Goal: Task Accomplishment & Management: Complete application form

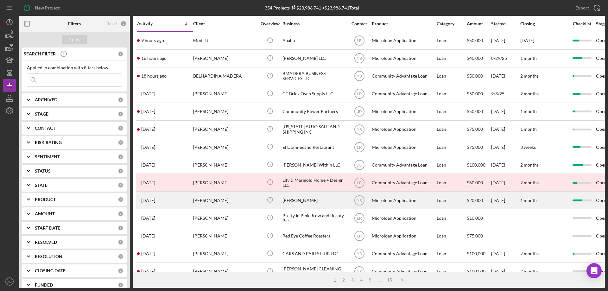
click at [236, 202] on div "[PERSON_NAME]" at bounding box center [224, 200] width 63 height 17
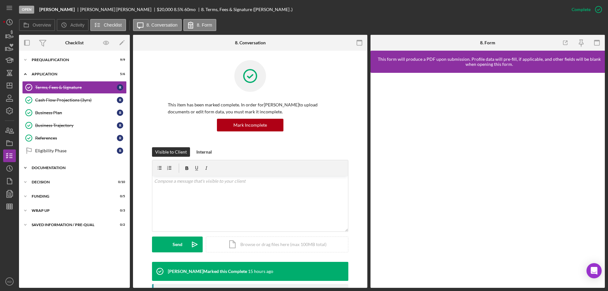
click at [25, 168] on icon "Icon/Expander" at bounding box center [25, 167] width 13 height 13
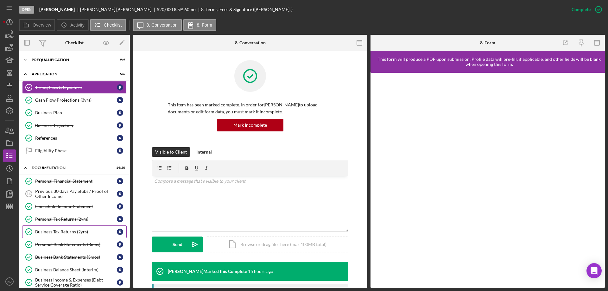
click at [71, 232] on div "Business Tax Returns (2yrs)" at bounding box center [76, 231] width 82 height 5
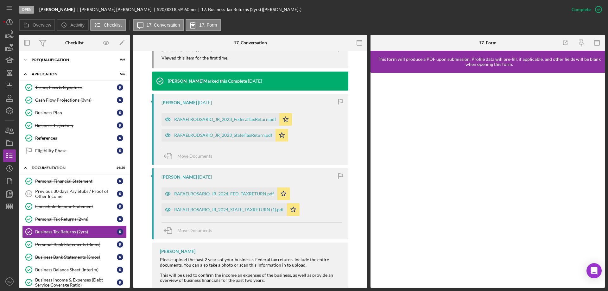
scroll to position [221, 0]
click at [199, 211] on div "RAFAELROSARIO_JR_2024_STATE_TAXRETURN (1).pdf" at bounding box center [229, 209] width 110 height 5
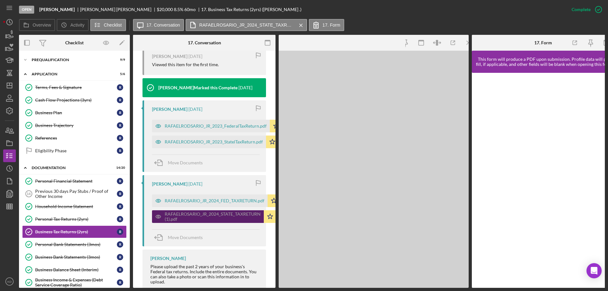
scroll to position [229, 0]
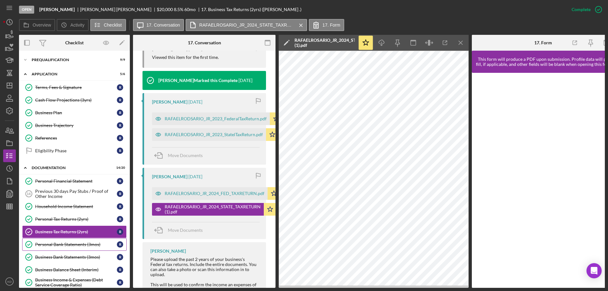
click at [48, 243] on div "Personal Bank Statements (3mos)" at bounding box center [76, 244] width 82 height 5
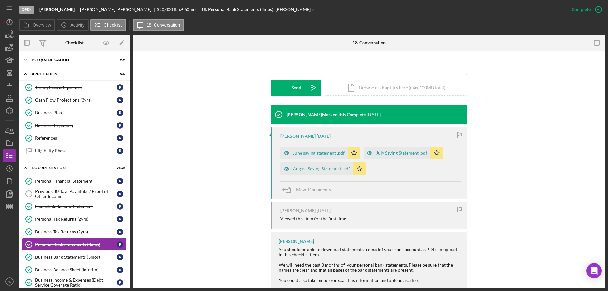
scroll to position [158, 0]
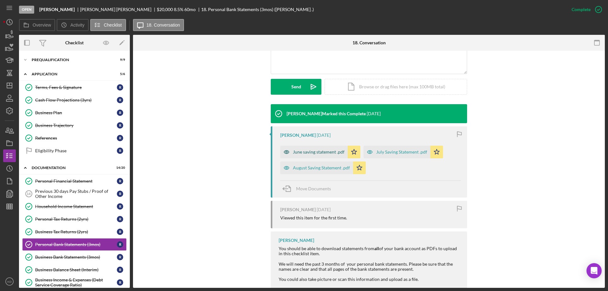
click at [298, 151] on div "June saving statement .pdf" at bounding box center [319, 151] width 52 height 5
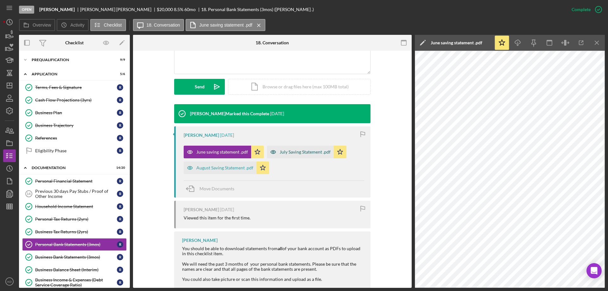
click at [312, 151] on div "July Saving Statement .pdf" at bounding box center [305, 151] width 51 height 5
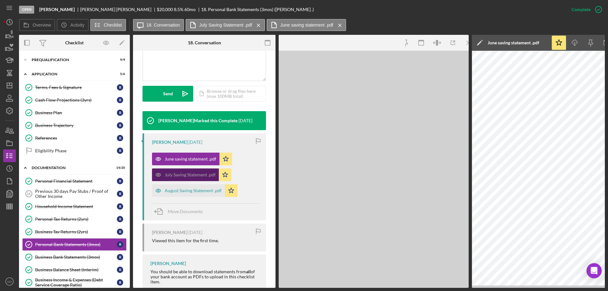
scroll to position [165, 0]
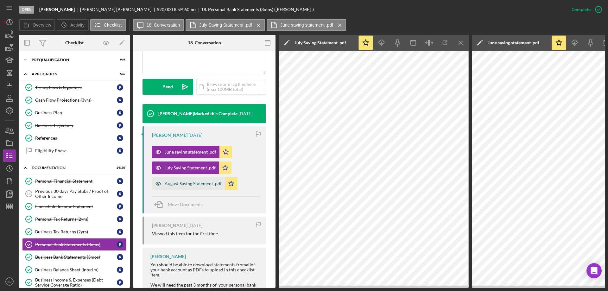
click at [184, 182] on div "August Saving Statement .pdf" at bounding box center [193, 183] width 57 height 5
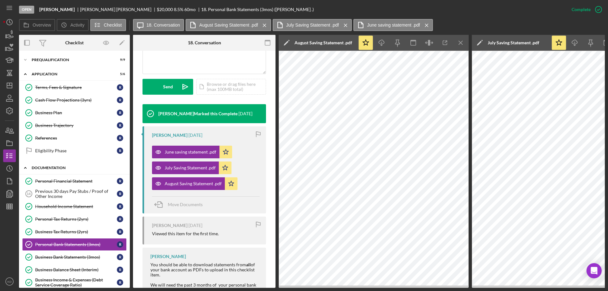
drag, startPoint x: 128, startPoint y: 151, endPoint x: 124, endPoint y: 167, distance: 16.2
click at [124, 170] on div "Icon/Expander Prequalification 9 / 9 Icon/Expander Application 5 / 6 Terms, Fee…" at bounding box center [74, 271] width 111 height 434
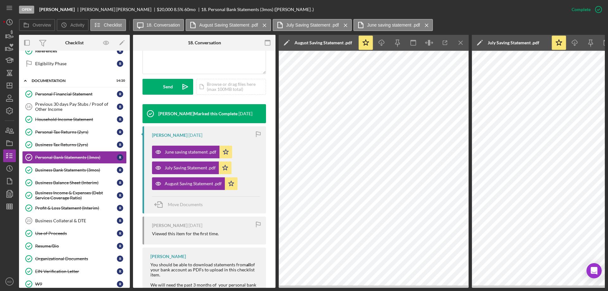
scroll to position [98, 0]
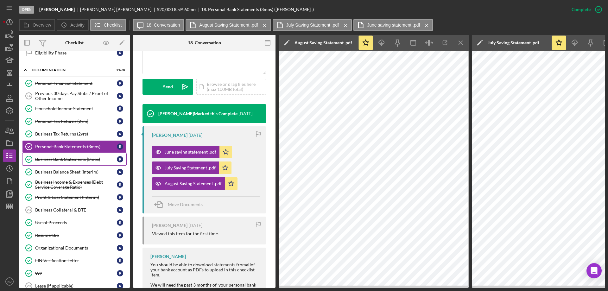
drag, startPoint x: 58, startPoint y: 160, endPoint x: 62, endPoint y: 160, distance: 4.4
click at [58, 160] on div "Business Bank Statements (3mos)" at bounding box center [76, 159] width 82 height 5
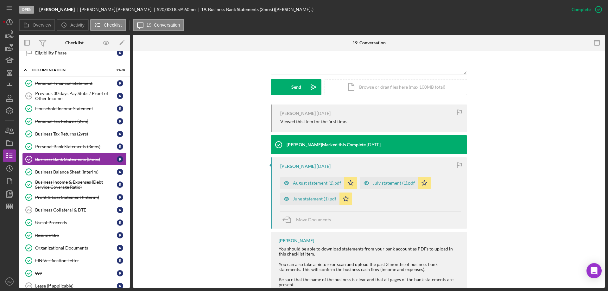
scroll to position [158, 0]
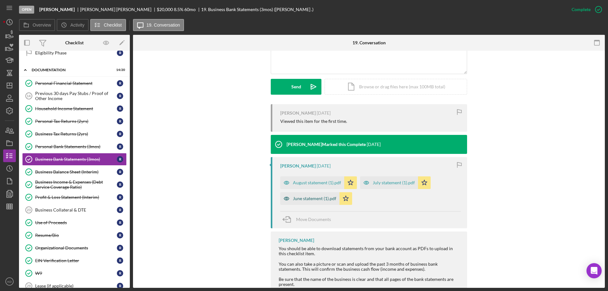
click at [309, 198] on div "June statement (1).pdf" at bounding box center [314, 198] width 43 height 5
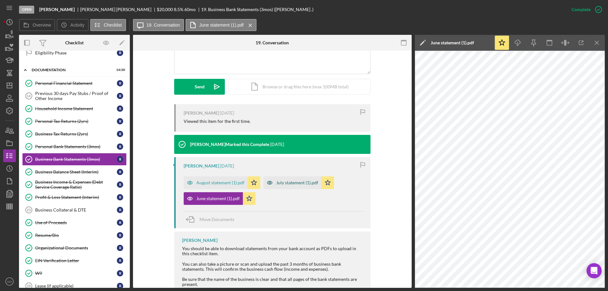
click at [292, 184] on div "July statement (1).pdf" at bounding box center [297, 182] width 42 height 5
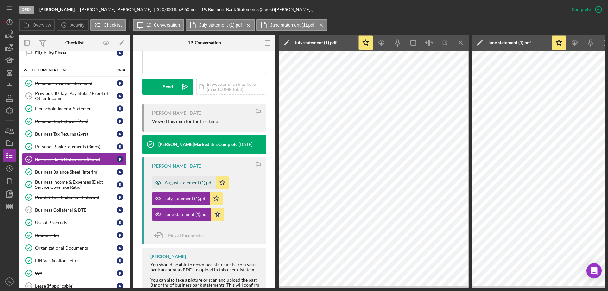
click at [175, 183] on div "August statement (1).pdf" at bounding box center [189, 182] width 48 height 5
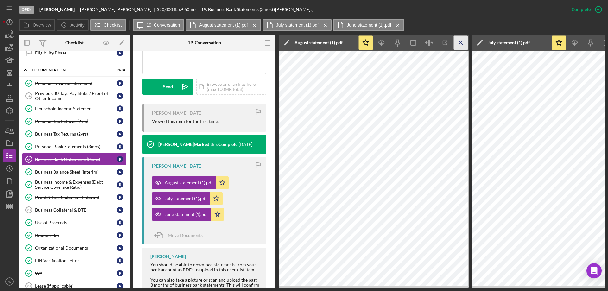
click at [461, 41] on icon "Icon/Menu Close" at bounding box center [461, 43] width 14 height 14
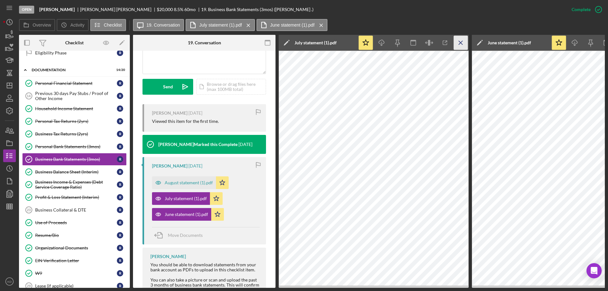
click at [461, 41] on icon "Icon/Menu Close" at bounding box center [461, 43] width 14 height 14
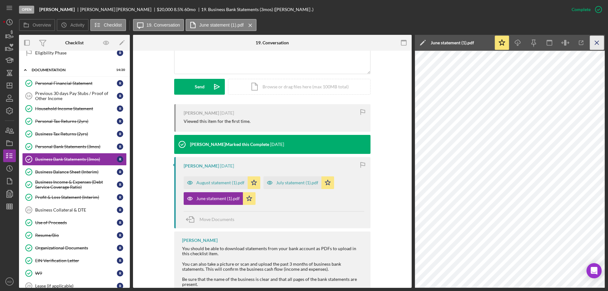
click at [594, 40] on icon "Icon/Menu Close" at bounding box center [597, 43] width 14 height 14
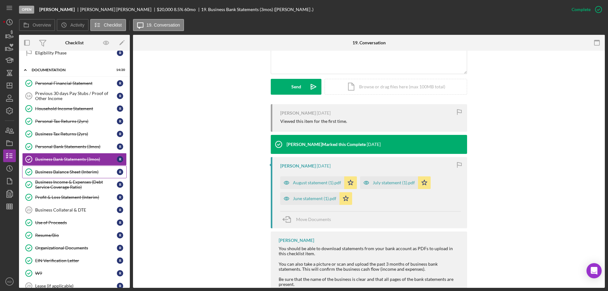
click at [55, 170] on div "Business Balance Sheet (Interim)" at bounding box center [76, 171] width 82 height 5
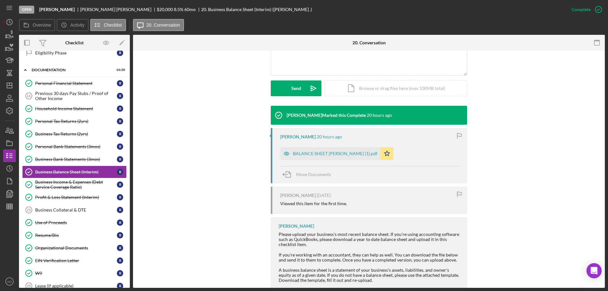
scroll to position [157, 0]
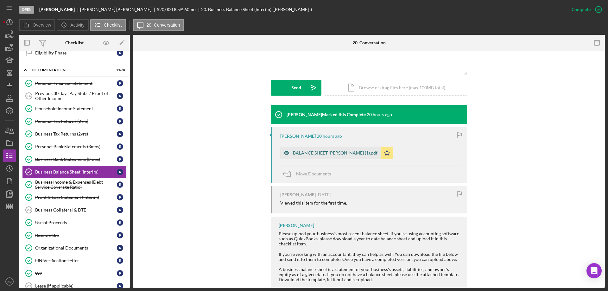
click at [330, 151] on div "BALANCE SHEET [PERSON_NAME] (1).pdf" at bounding box center [335, 152] width 85 height 5
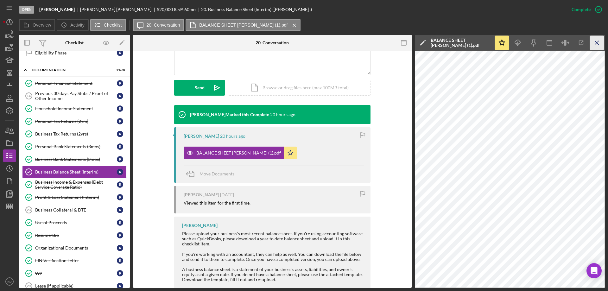
click at [594, 41] on icon "Icon/Menu Close" at bounding box center [597, 43] width 14 height 14
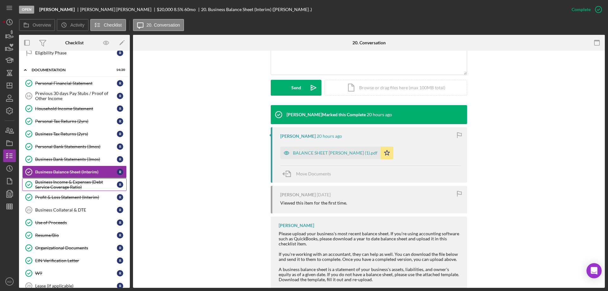
click at [48, 185] on div "Business Income & Expenses (Debt Service Coverage Ratio)" at bounding box center [76, 184] width 82 height 10
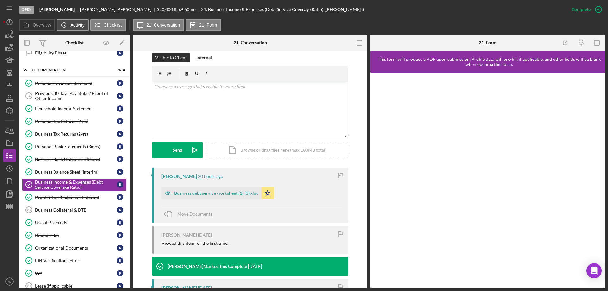
scroll to position [95, 0]
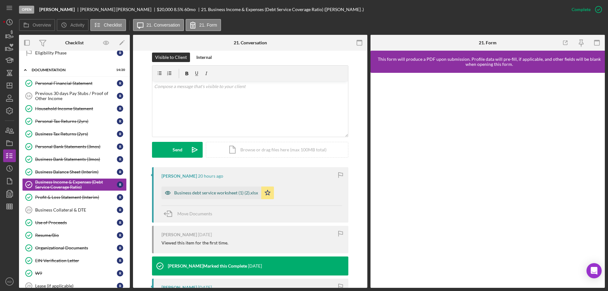
click at [193, 192] on div "Business debt service worksheet (1) (2).xlsx" at bounding box center [216, 192] width 84 height 5
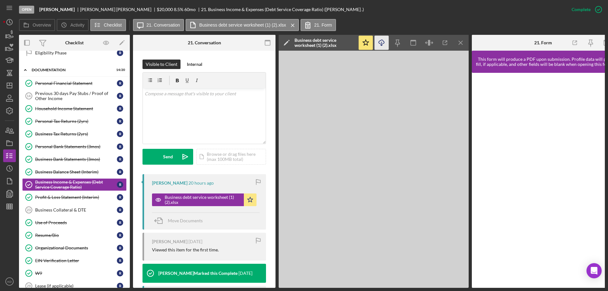
click at [381, 42] on line "button" at bounding box center [381, 43] width 0 height 3
click at [458, 44] on icon "Icon/Menu Close" at bounding box center [461, 43] width 14 height 14
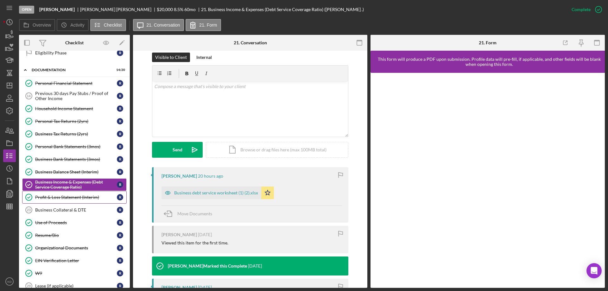
click at [50, 196] on div "Profit & Loss Statement (Interim)" at bounding box center [76, 197] width 82 height 5
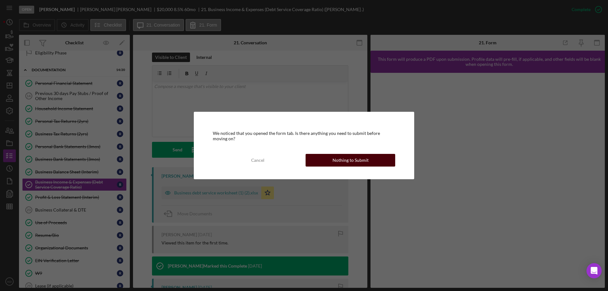
click at [353, 160] on div "Nothing to Submit" at bounding box center [350, 160] width 36 height 13
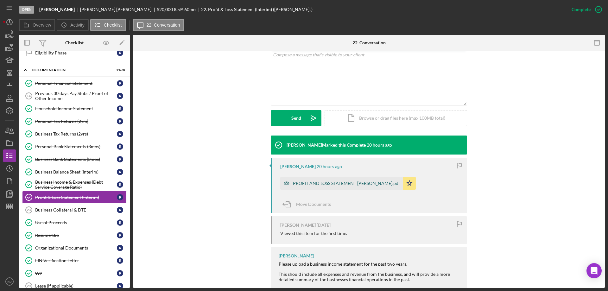
scroll to position [127, 0]
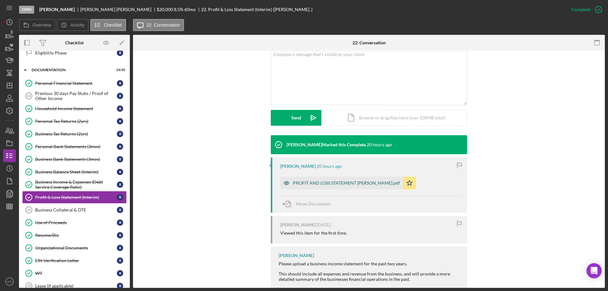
click at [319, 181] on div "PROFIT AND LOSS STATEMENT [PERSON_NAME].pdf" at bounding box center [346, 182] width 107 height 5
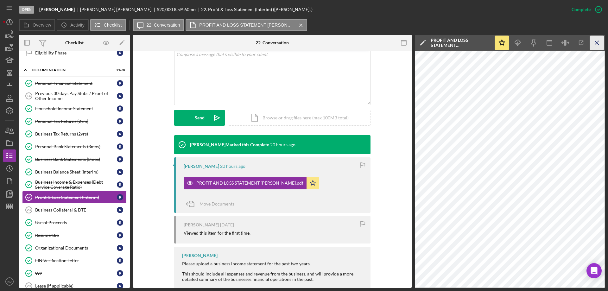
click at [595, 44] on line "button" at bounding box center [596, 42] width 3 height 3
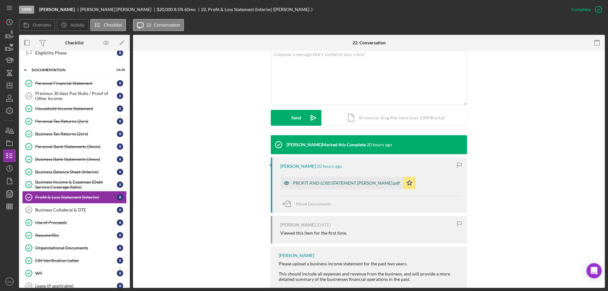
drag, startPoint x: 379, startPoint y: 184, endPoint x: 376, endPoint y: 182, distance: 3.4
click at [379, 184] on div "PROFIT AND LOSS STATEMENT [PERSON_NAME].pdf" at bounding box center [346, 182] width 107 height 5
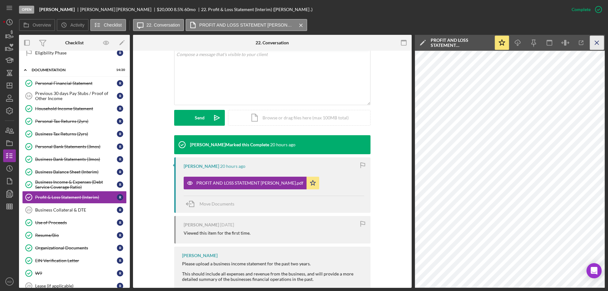
click at [597, 43] on line "button" at bounding box center [596, 42] width 3 height 3
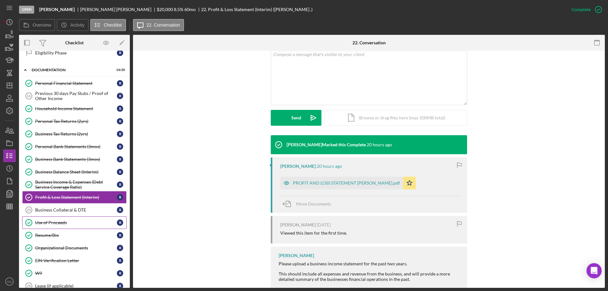
click at [64, 222] on div "Use of Proceeds" at bounding box center [76, 222] width 82 height 5
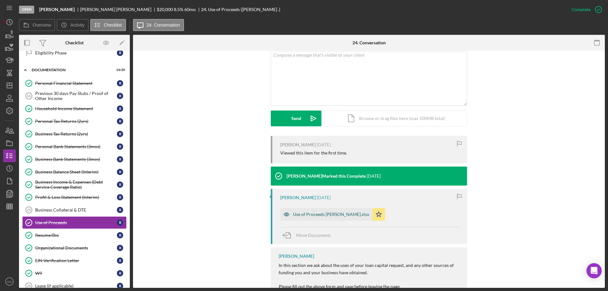
scroll to position [126, 0]
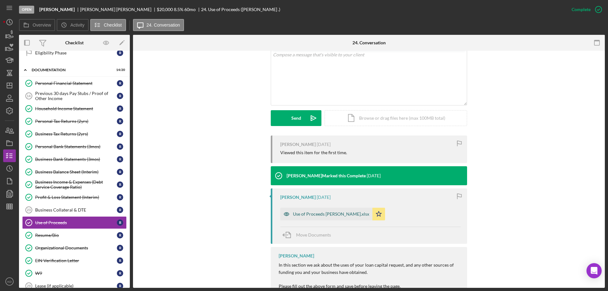
click at [314, 212] on div "Use of Proceeds [PERSON_NAME].xlsx" at bounding box center [331, 213] width 76 height 5
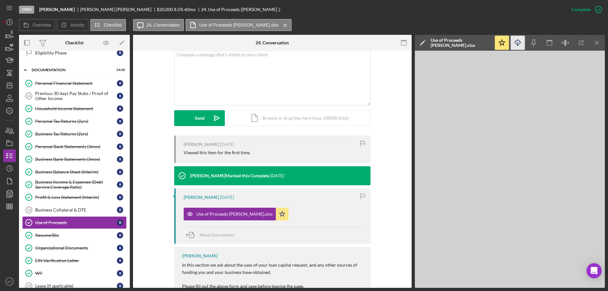
click at [519, 43] on icon "button" at bounding box center [517, 41] width 5 height 3
click at [46, 236] on div "Resume/Bio" at bounding box center [76, 235] width 82 height 5
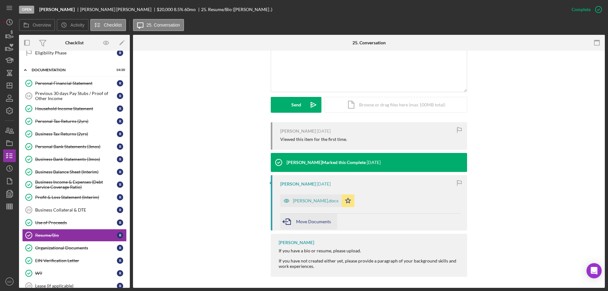
scroll to position [141, 0]
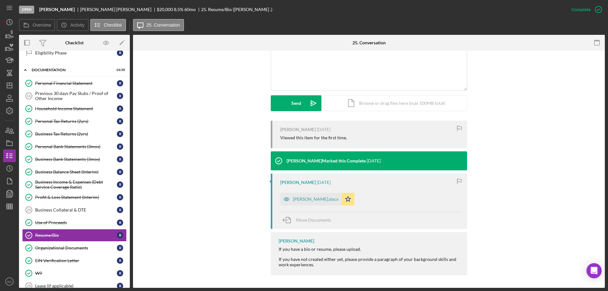
click at [304, 199] on div "[PERSON_NAME].docx" at bounding box center [316, 199] width 46 height 5
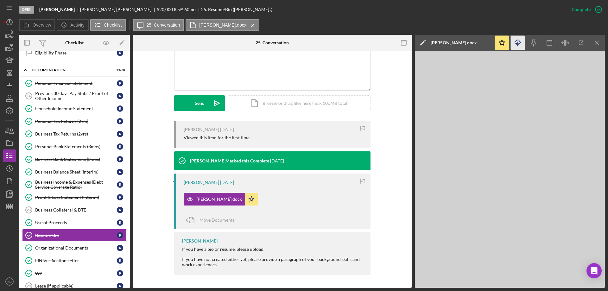
click at [519, 40] on icon "button" at bounding box center [517, 41] width 5 height 3
click at [50, 247] on div "Organizational Documents" at bounding box center [76, 247] width 82 height 5
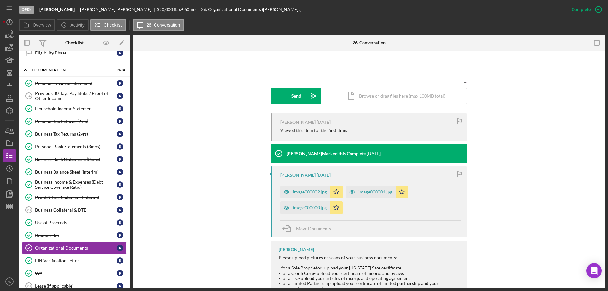
scroll to position [177, 0]
